Goal: Use online tool/utility: Use online tool/utility

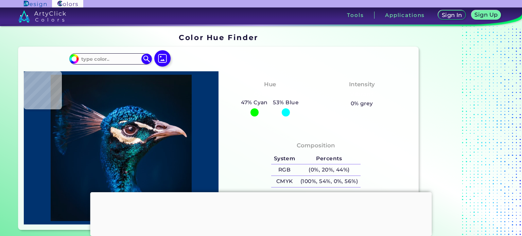
click at [172, 55] on div at bounding box center [163, 58] width 22 height 17
click at [166, 55] on img at bounding box center [163, 59] width 20 height 20
click at [0, 0] on input "file" at bounding box center [0, 0] width 0 height 0
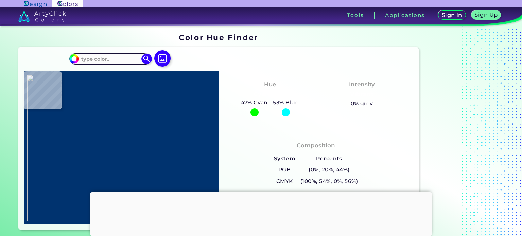
type input "#000000"
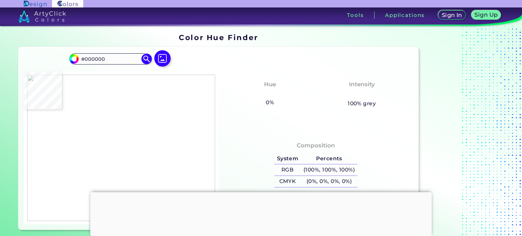
type input "#ffffff"
type input "#FFFFFF"
type input "#677d63"
type input "#677D63"
type input "#687e64"
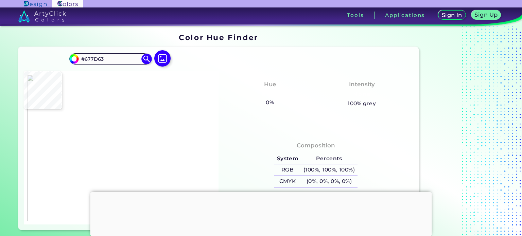
type input "#687E64"
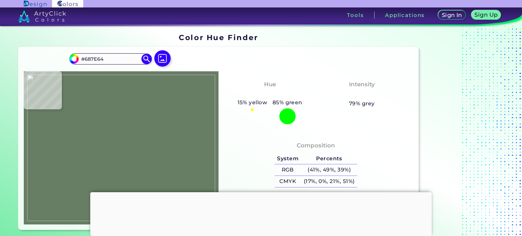
type input "#677d63"
type input "#677D63"
type input "#000000"
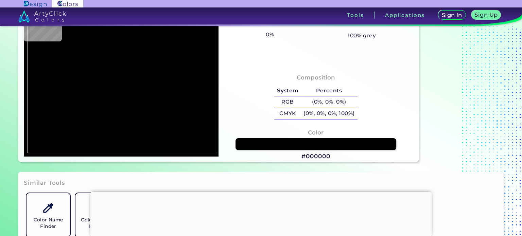
scroll to position [34, 0]
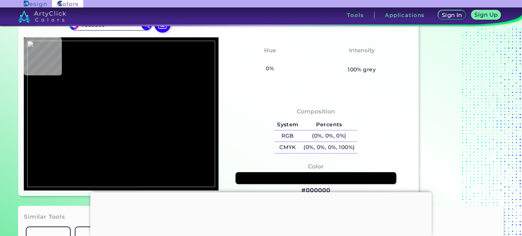
type input "#677d65"
type input "#677D65"
type input "#677d63"
type input "#677D63"
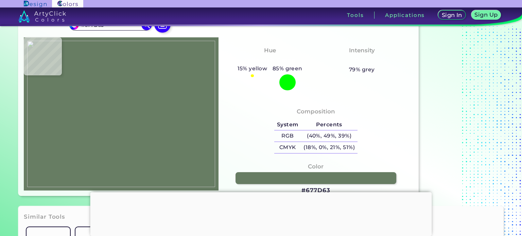
type input "#677d65"
type input "#677D65"
type input "#687e66"
type input "#687E66"
type input "#677d65"
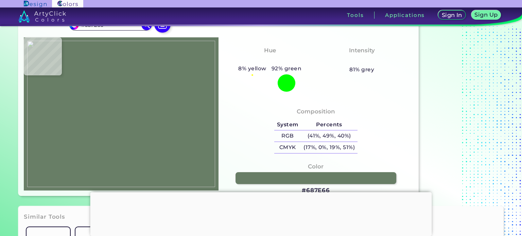
type input "#677D65"
type input "#000000"
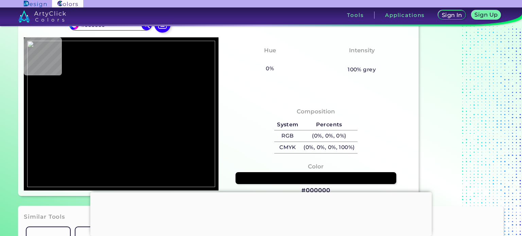
scroll to position [68, 0]
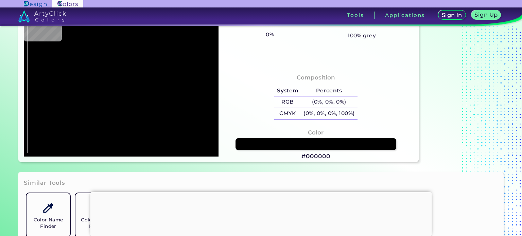
type input "#6f846d"
type input "#6F846D"
type input "#677d65"
type input "#677D65"
type input "#677d63"
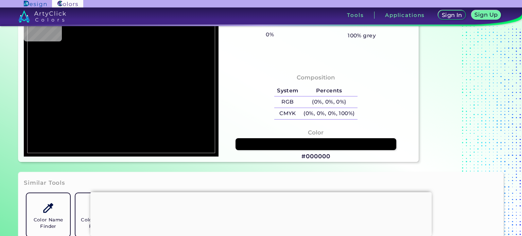
type input "#677D63"
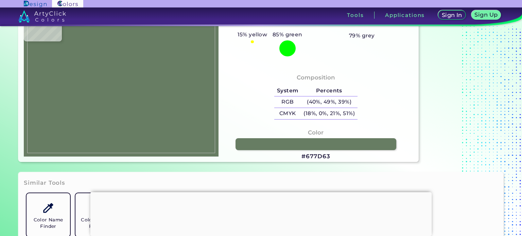
type input "#677d65"
type input "#677D65"
type input "#000000"
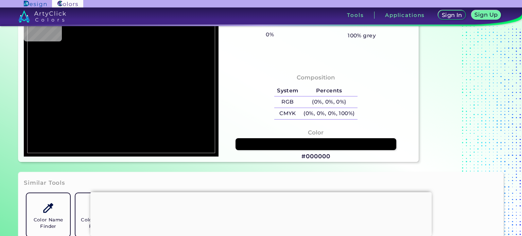
scroll to position [34, 0]
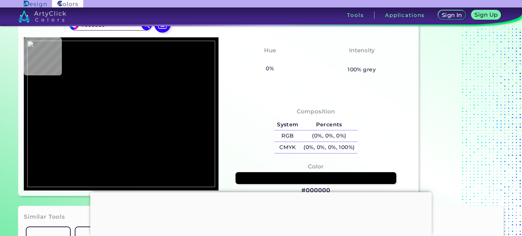
type input "#677d65"
type input "#677D65"
type input "#617760"
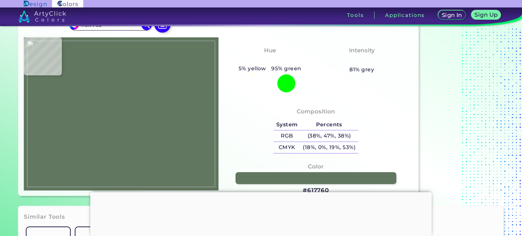
type input "#677d65"
type input "#677D65"
type input "#667c64"
type input "#667C64"
type input "#657b64"
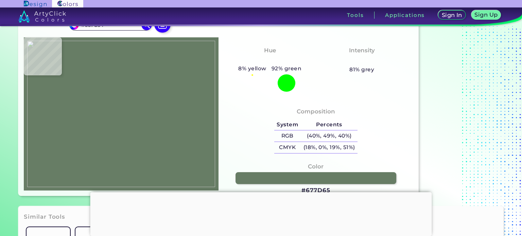
type input "#657B64"
type input "#657b63"
type input "#657B63"
type input "#788e76"
type input "#788E76"
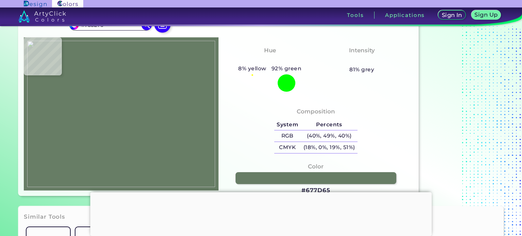
type input "#5e745d"
type input "#5E745D"
type input "#a0b59f"
type input "#A0B59F"
type input "#a4bba4"
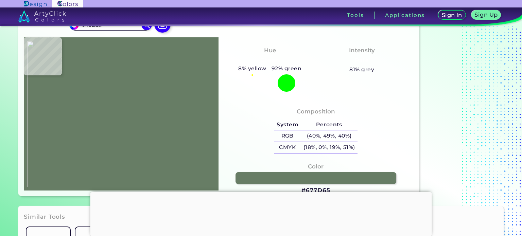
type input "#A4BBA4"
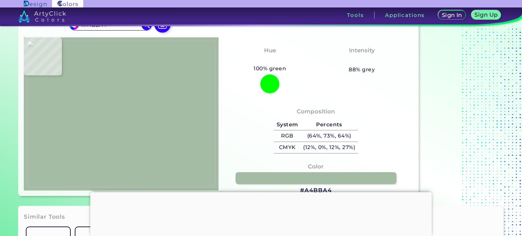
type input "#5d725d"
type input "#5D725D"
type input "#687a66"
type input "#687A66"
type input "#daead7"
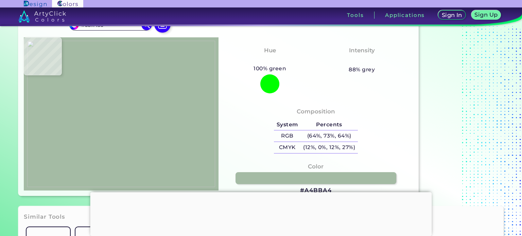
type input "#DAEAD7"
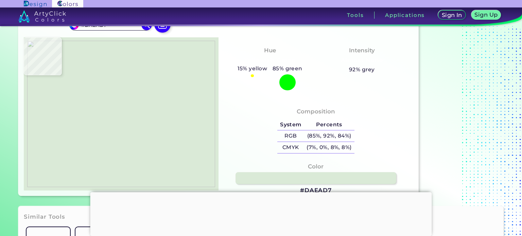
type input "#cbdaca"
type input "#CBDACA"
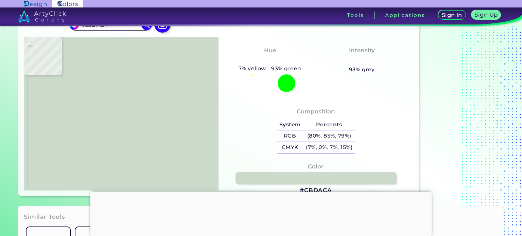
type input "#abbda9"
type input "#ABBDA9"
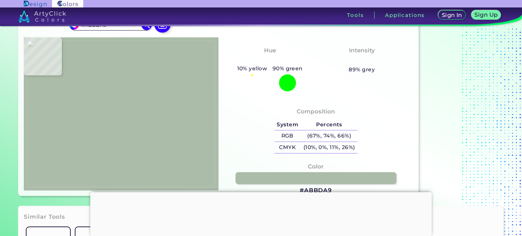
type input "#a8b9a5"
type input "#A8B9A5"
type input "#c2d2c0"
type input "#C2D2C0"
type input "#889986"
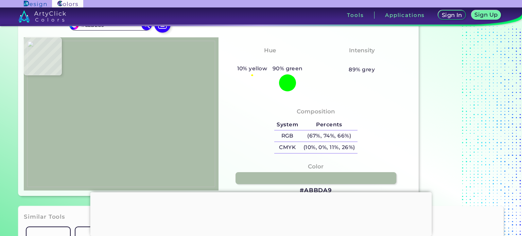
type input "#889986"
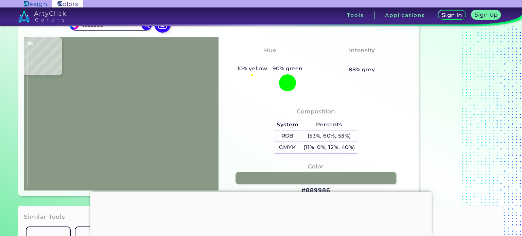
type input "#697c68"
type input "#697C68"
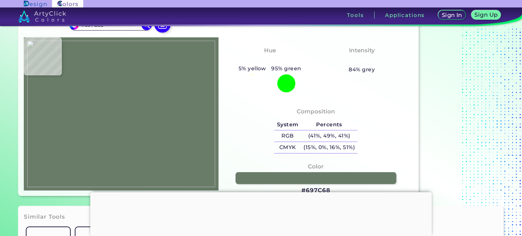
type input "#a5b9a4"
type input "#A5B9A4"
type input "#546854"
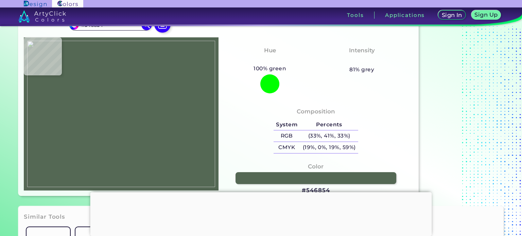
type input "#617460"
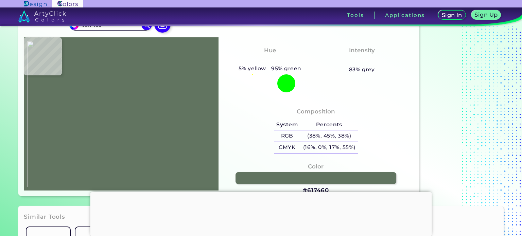
type input "#a0b39f"
type input "#A0B39F"
type input "#788b77"
type input "#788B77"
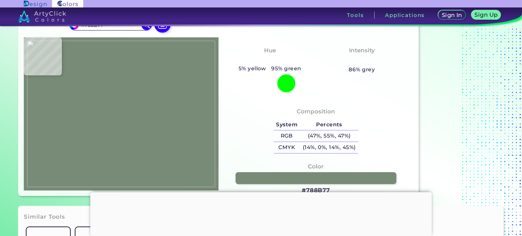
type input "#637662"
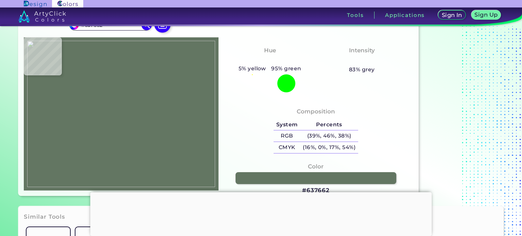
type input "#586e59"
type input "#586E59"
type input "#5b725c"
type input "#5B725C"
type input "#627863"
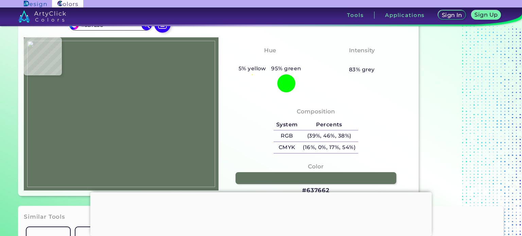
type input "#627863"
type input "#6d836e"
type input "#6D836E"
type input "#8fa38f"
type input "#8FA38F"
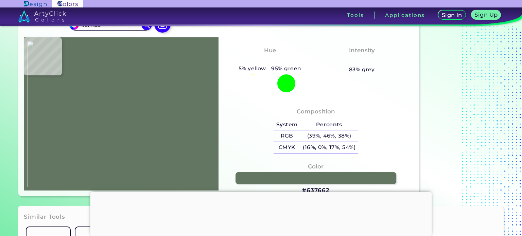
type input "#bfd1be"
type input "#BFD1BE"
type input "#e2f5e3"
type input "#E2F5E3"
type input "#d3e2d2"
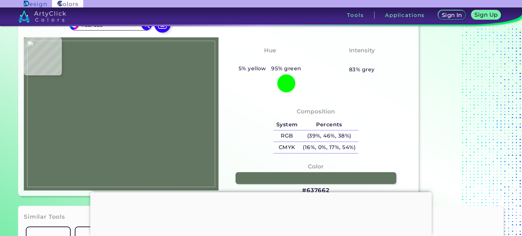
type input "#D3E2D2"
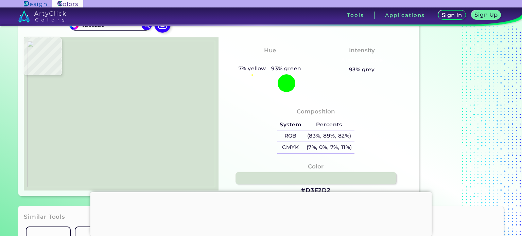
type input "#ccd6c8"
type input "#CCD6C8"
type input "#dde8d7"
type input "#DDE8D7"
type input "#e7f2e1"
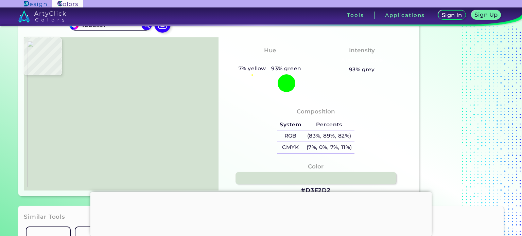
type input "#E7F2E1"
type input "#f2fbec"
type input "#F2FBEC"
type input "#8a9b88"
type input "#8A9B88"
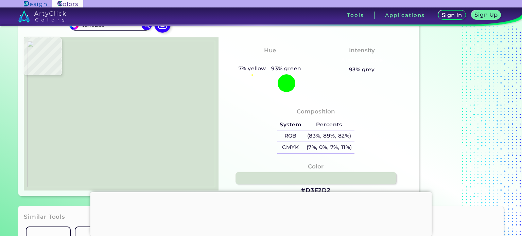
type input "#596f58"
type input "#596F58"
type input "#496149"
type input "#99ac97"
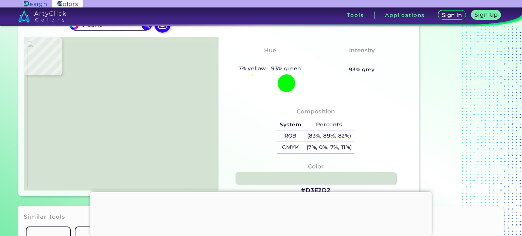
type input "#99AC97"
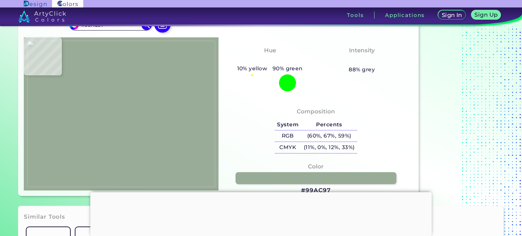
type input "#5c735c"
type input "#5C735C"
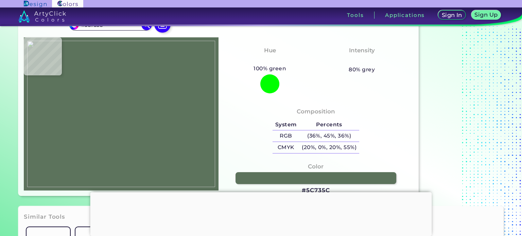
type input "#647b63"
type input "#647B63"
type input "#647962"
type input "#667a63"
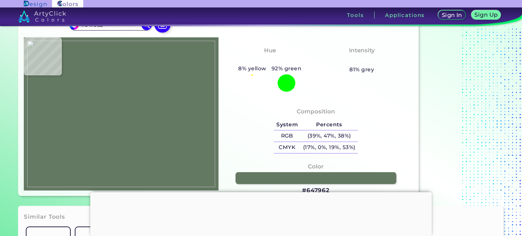
type input "#667A63"
type input "#677e66"
type input "#677E66"
type input "#5c7560"
type input "#5C7560"
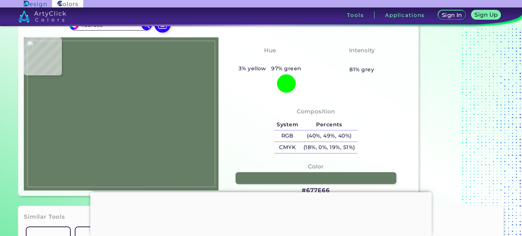
type input "#728774"
type input "#e0efe1"
type input "#E0EFE1"
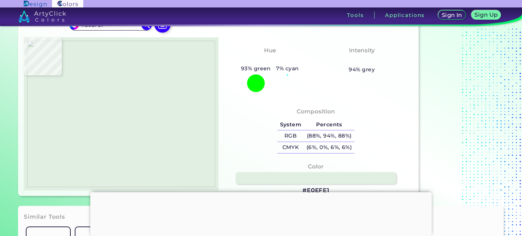
type input "#5f6f5e"
type input "#5F6F5E"
type input "#6b7969"
type input "#6B7969"
type input "#a7b8a7"
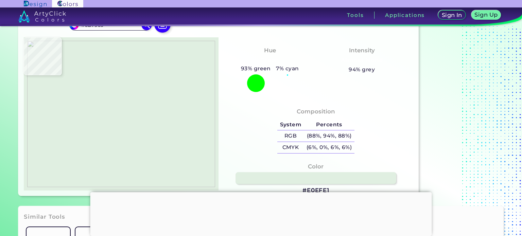
type input "#A7B8A7"
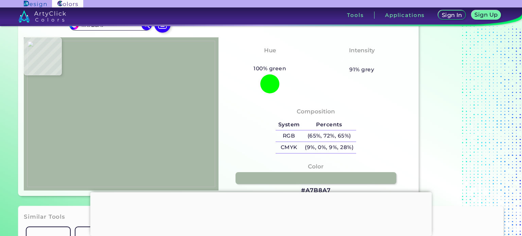
type input "#6b7969"
type input "#6B7969"
type input "#c6d1c5"
type input "#C6D1C5"
type input "#c5d5c6"
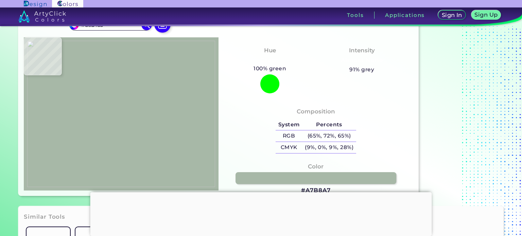
type input "#C5D5C6"
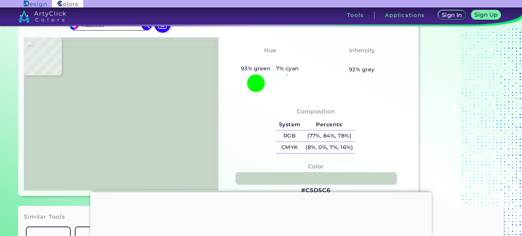
type input "#95a595"
type input "#95A595"
type input "#738672"
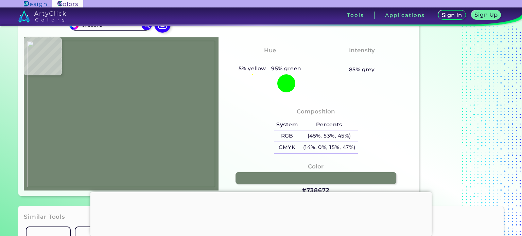
type input "#cee0cc"
type input "#CEE0CC"
type input "#667c67"
type input "#667C67"
type input "#9dad9c"
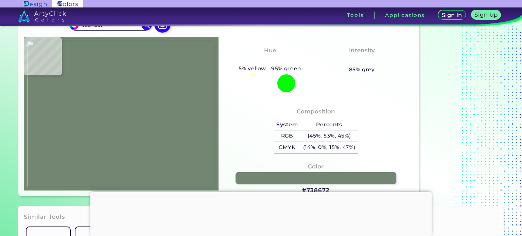
type input "#9DAD9C"
type input "#d8ded2"
type input "#D8DED2"
type input "#d3e4cf"
type input "#D3E4CF"
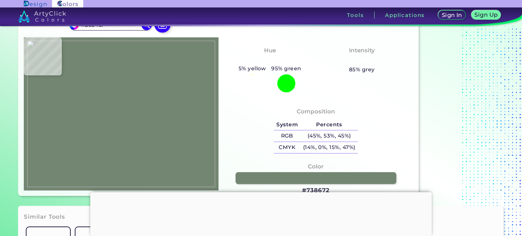
type input "#7c947c"
type input "#7C947C"
type input "#b4c6b1"
type input "#B4C6B1"
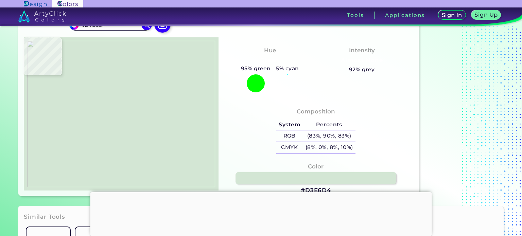
type input "#d3e6d4"
type input "#D3E6D4"
type input "#687e66"
type input "#687E66"
type input "#677d63"
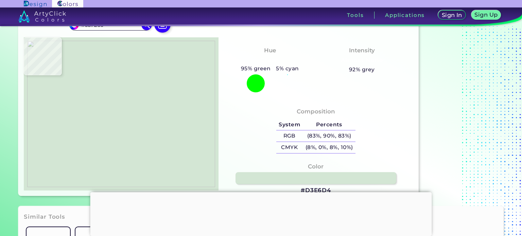
type input "#677D63"
type input "#ffffff"
type input "#FFFFFF"
type input "#000000"
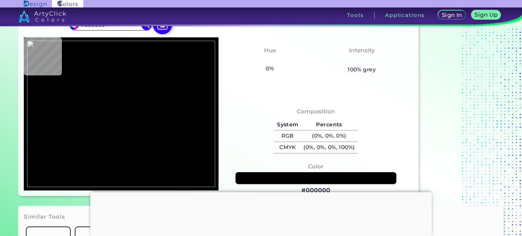
click at [158, 28] on img at bounding box center [163, 25] width 20 height 20
click at [0, 0] on input "file" at bounding box center [0, 0] width 0 height 0
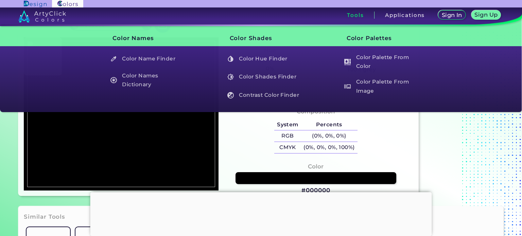
type input "#fdfdfd"
type input "#FDFDFD"
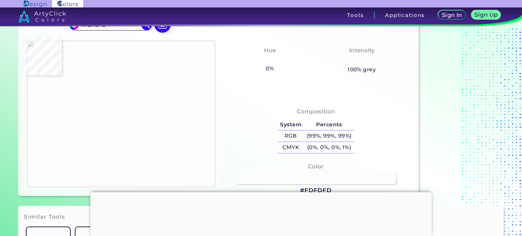
type input "#ffffff"
type input "#FFFFFF"
type input "#fdfdff"
type input "#FDFDFF"
type input "#e87773"
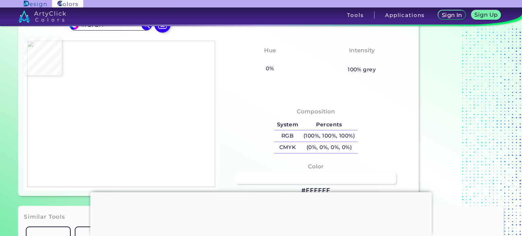
type input "#E87773"
type input "#ea7771"
type input "#EA7771"
type input "#fef8f1"
type input "#FEF8F1"
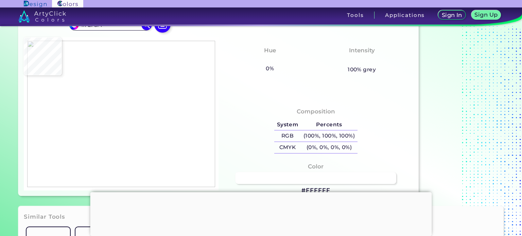
type input "#fdfdfd"
type input "#FDFDFD"
type input "#fefefe"
type input "#FEFEFE"
type input "#ffffff"
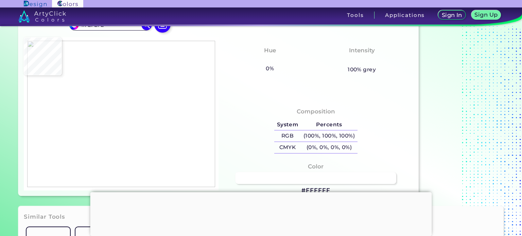
type input "#FFFFFF"
type input "#fefdff"
type input "#FEFDFF"
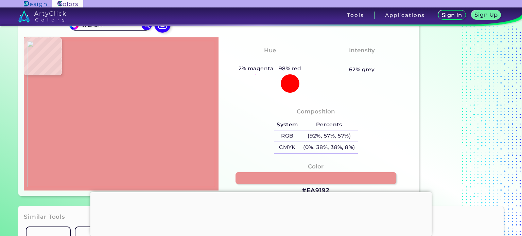
type input "#ea9192"
type input "#EA9192"
type input "#fef8f1"
type input "#FEF8F1"
type input "#fefcfe"
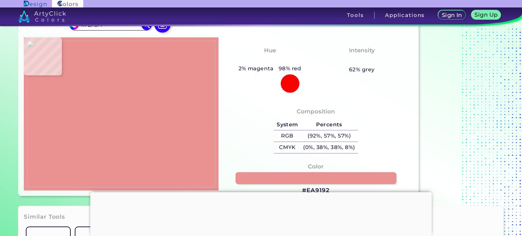
type input "#FEFCFE"
type input "#fafefd"
type input "#FAFEFD"
